Goal: Transaction & Acquisition: Purchase product/service

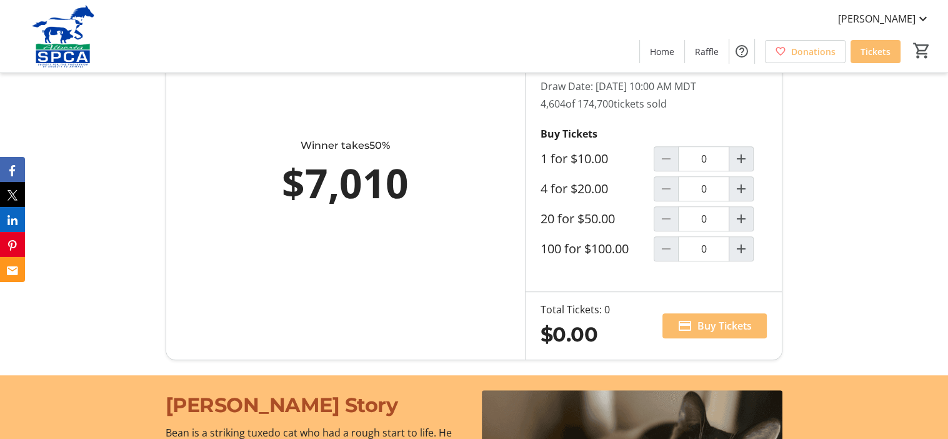
scroll to position [775, 0]
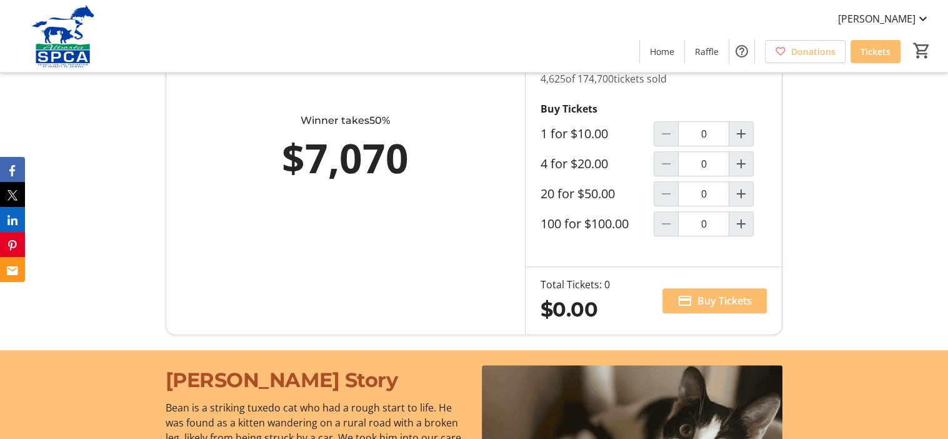
click at [742, 193] on mat-icon "Increment by one" at bounding box center [741, 193] width 15 height 15
type input "1"
click at [728, 294] on span "Buy Tickets" at bounding box center [725, 300] width 54 height 15
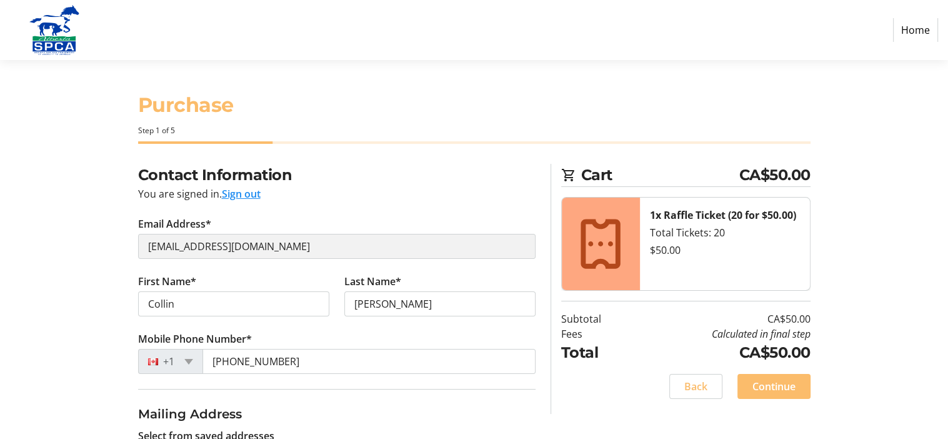
click at [883, 349] on div "Contact Information You are signed in. Sign out Email Address* [EMAIL_ADDRESS][…" at bounding box center [474, 425] width 825 height 523
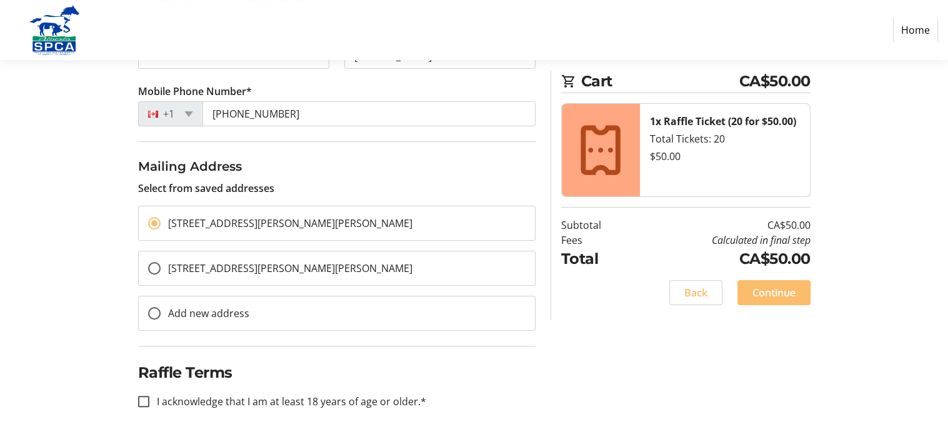
scroll to position [261, 0]
click at [770, 288] on span "Continue" at bounding box center [774, 292] width 43 height 15
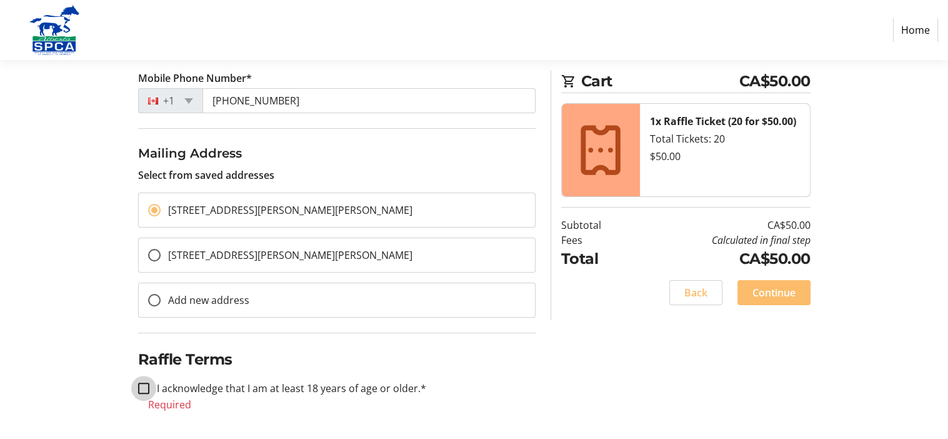
click at [143, 394] on input "I acknowledge that I am at least 18 years of age or older.*" at bounding box center [143, 388] width 11 height 11
checkbox input "true"
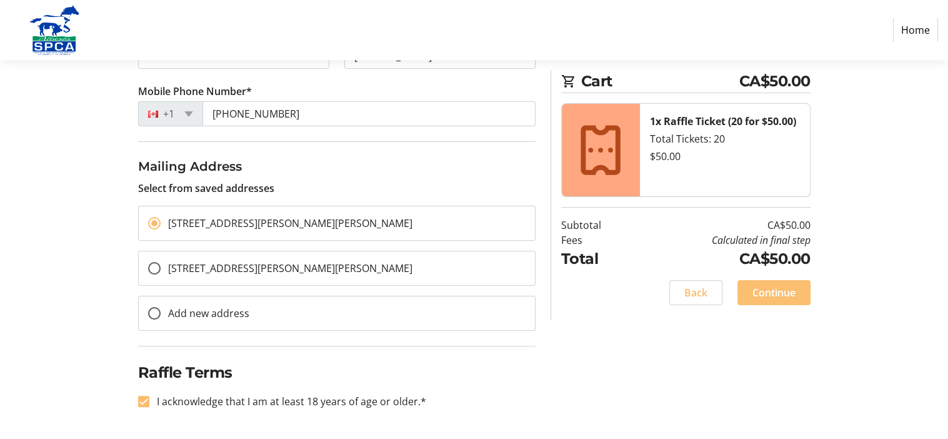
click at [771, 292] on span "Continue" at bounding box center [774, 292] width 43 height 15
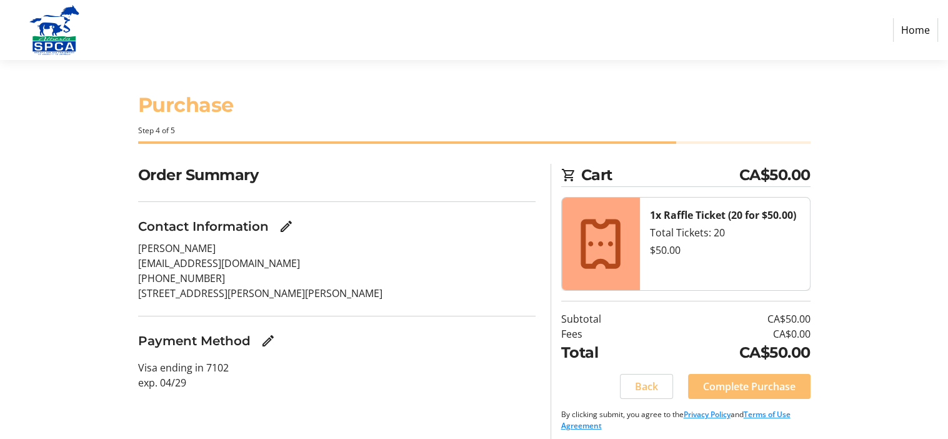
scroll to position [7, 0]
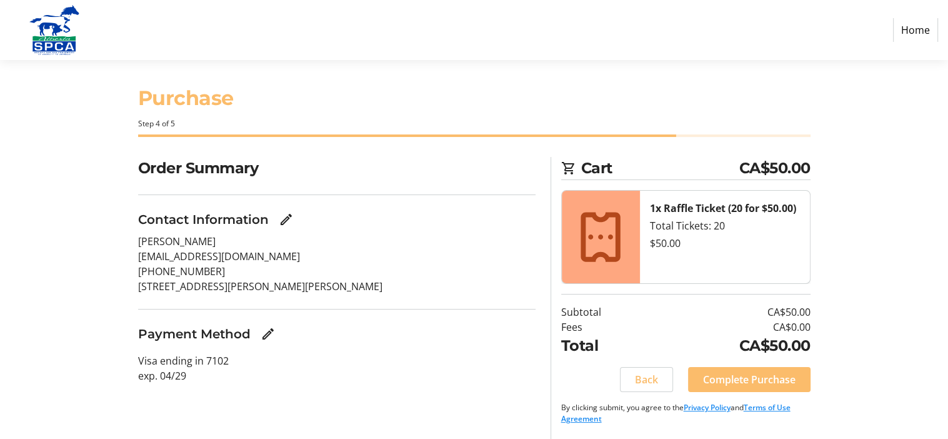
click at [888, 318] on section "Purchase Step 4 of 5 Cart CA$50.00 1x Raffle Ticket (20 for $50.00) Total Ticke…" at bounding box center [474, 246] width 948 height 386
click at [757, 377] on span "Complete Purchase" at bounding box center [749, 379] width 93 height 15
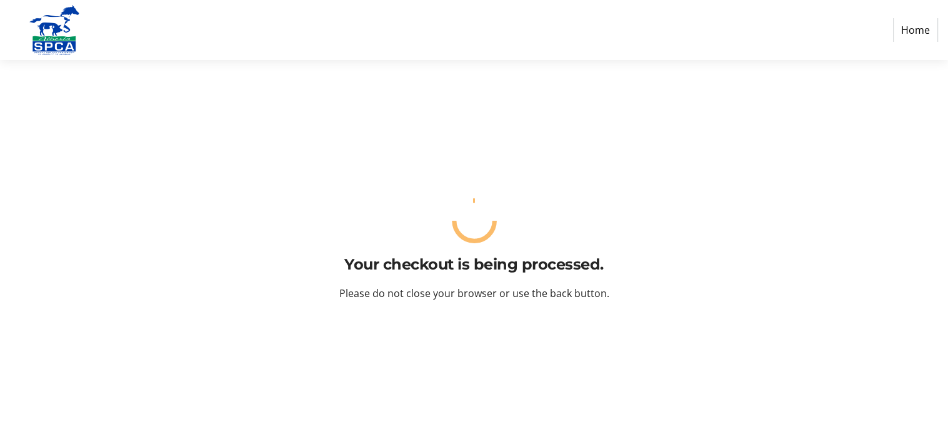
scroll to position [0, 0]
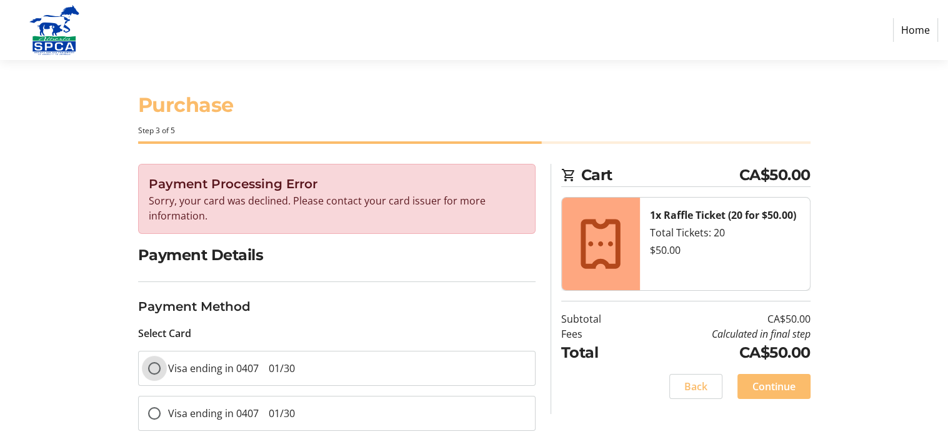
click at [155, 366] on input "Visa ending in 0407 01/30" at bounding box center [154, 368] width 13 height 13
radio input "true"
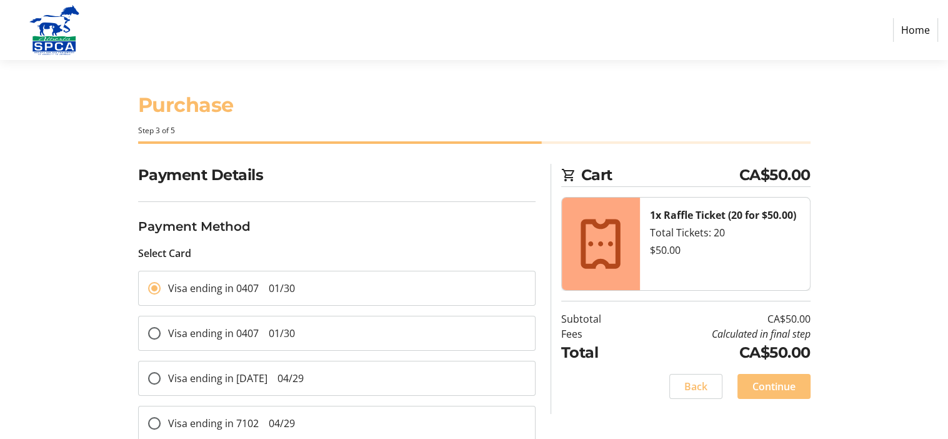
click at [765, 383] on span "Continue" at bounding box center [774, 386] width 43 height 15
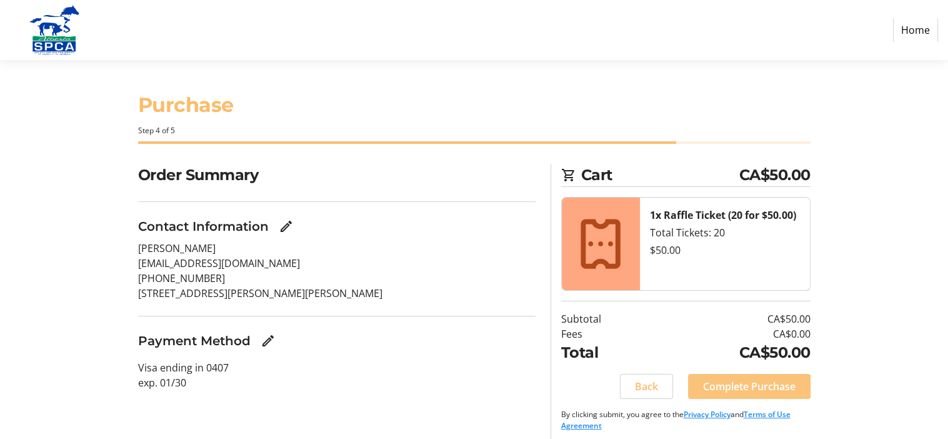
click at [765, 383] on span "Complete Purchase" at bounding box center [749, 386] width 93 height 15
